Goal: Navigation & Orientation: Understand site structure

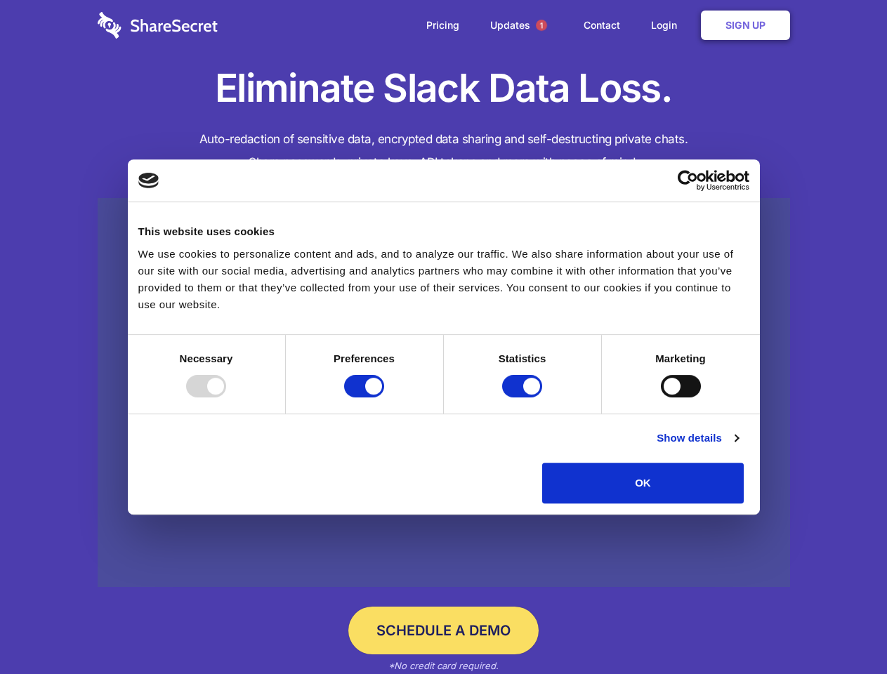
click at [226, 398] on div at bounding box center [206, 386] width 40 height 22
click at [384, 398] on input "Preferences" at bounding box center [364, 386] width 40 height 22
checkbox input "false"
click at [524, 398] on input "Statistics" at bounding box center [522, 386] width 40 height 22
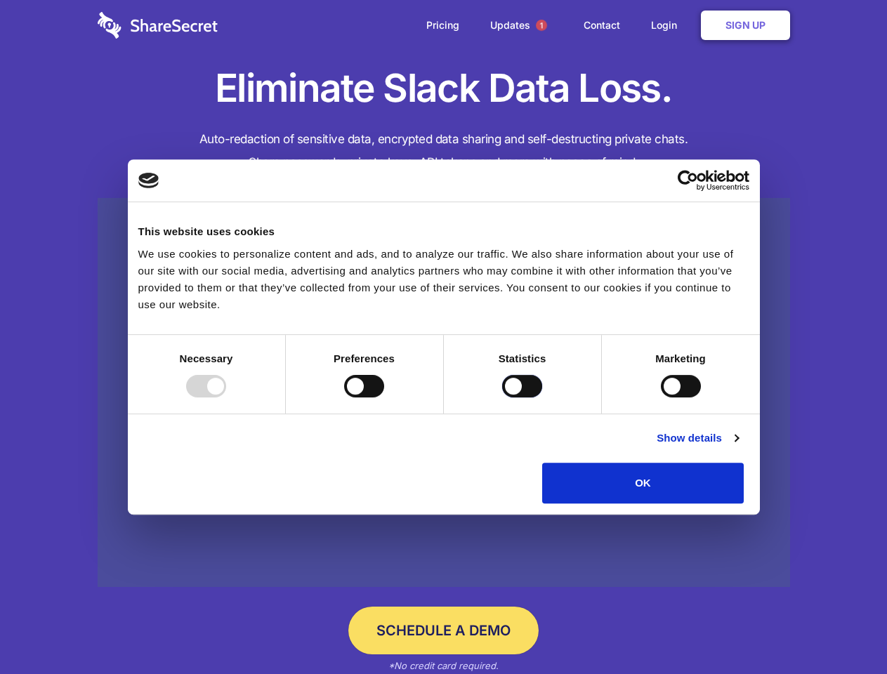
checkbox input "false"
click at [661, 398] on input "Marketing" at bounding box center [681, 386] width 40 height 22
checkbox input "true"
click at [738, 447] on link "Show details" at bounding box center [697, 438] width 81 height 17
click at [0, 0] on li "Necessary 7 Necessary cookies help make a website usable by enabling basic func…" at bounding box center [0, 0] width 0 height 0
